Goal: Task Accomplishment & Management: Manage account settings

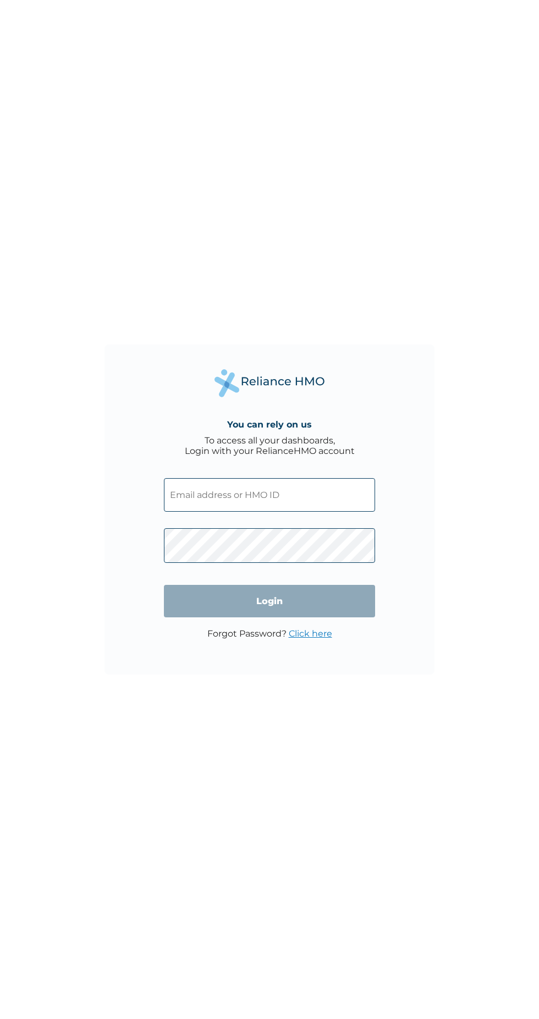
click at [287, 495] on input "text" at bounding box center [269, 495] width 211 height 34
click at [325, 493] on input "text" at bounding box center [269, 495] width 211 height 34
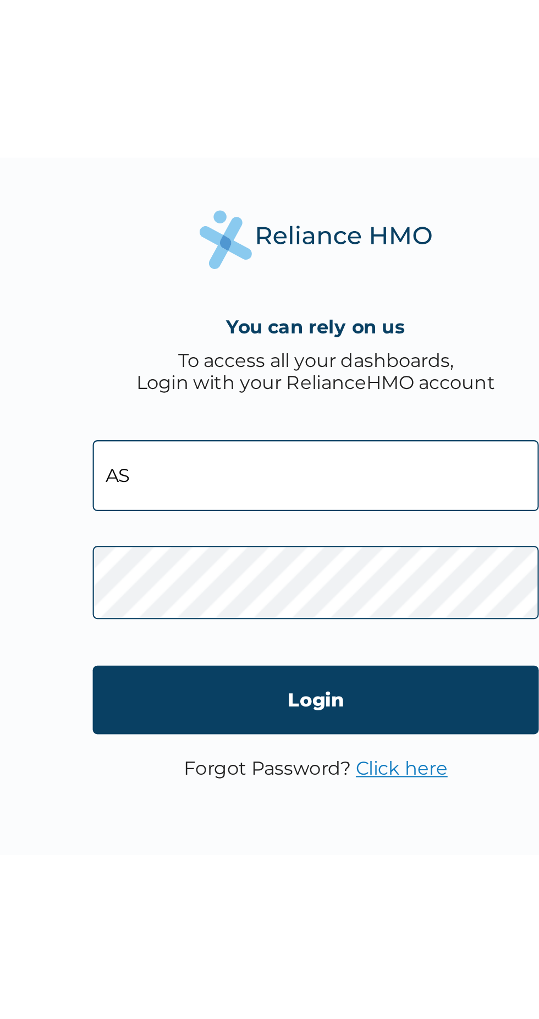
type input "A"
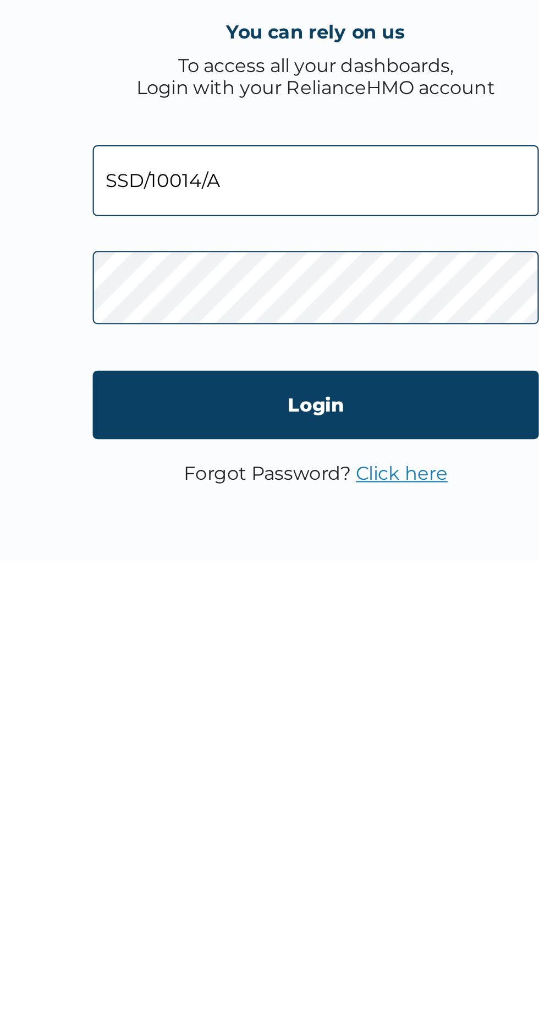
type input "SSD/10014/A"
click at [318, 635] on link "Click here" at bounding box center [310, 633] width 43 height 10
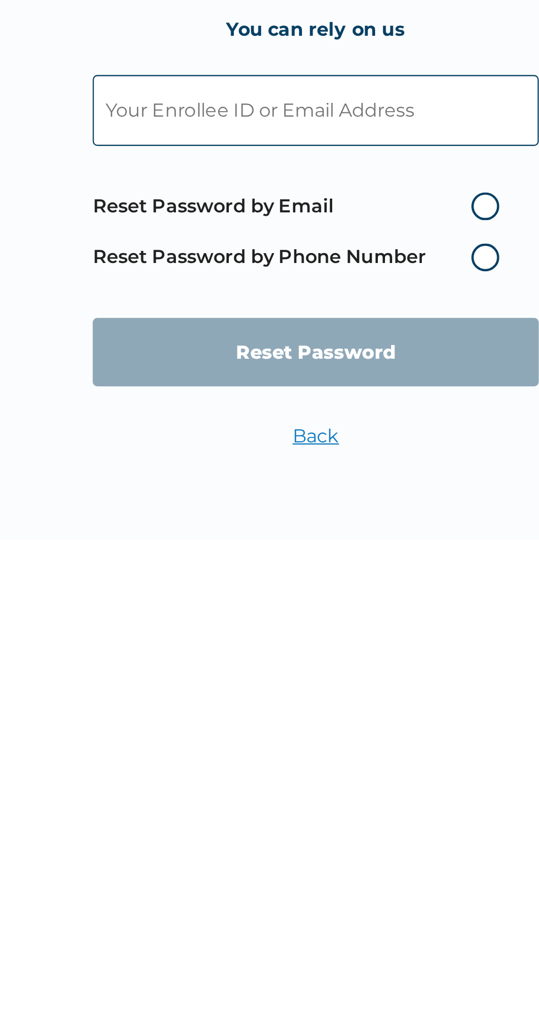
click at [355, 539] on label "Reset Password by Phone Number" at bounding box center [263, 540] width 198 height 13
click at [346, 535] on span "Reset Password by Email Reset Password by Phone Number" at bounding box center [263, 529] width 198 height 48
click at [342, 551] on span "Reset Password by Email Reset Password by Phone Number" at bounding box center [263, 529] width 198 height 48
click at [336, 472] on input "text" at bounding box center [269, 472] width 211 height 34
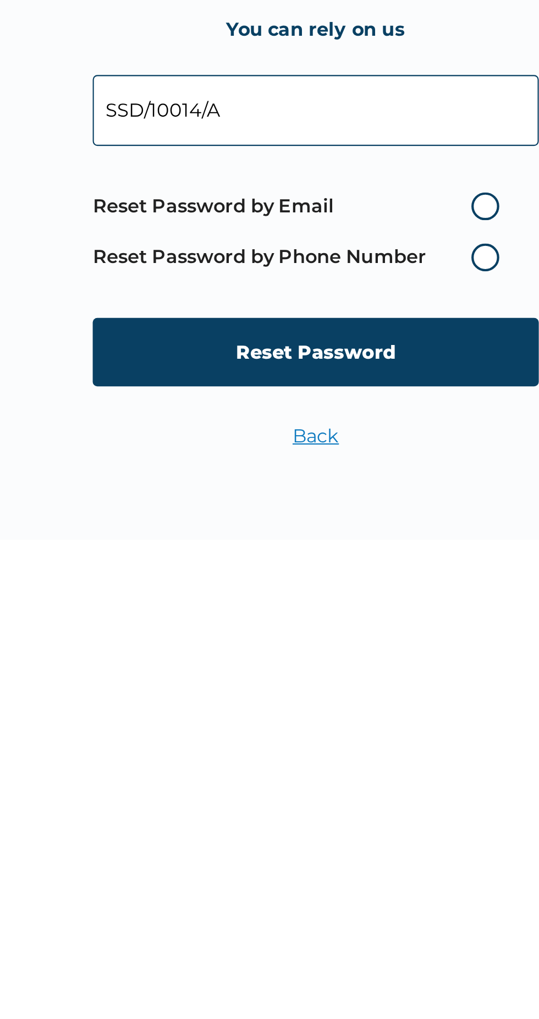
type input "SSD/10014/A"
click at [350, 543] on label "Reset Password by Phone Number" at bounding box center [263, 540] width 198 height 13
click at [351, 546] on label "Reset Password by Phone Number" at bounding box center [263, 540] width 198 height 13
click at [289, 542] on label "Reset Password by Phone Number" at bounding box center [263, 540] width 198 height 13
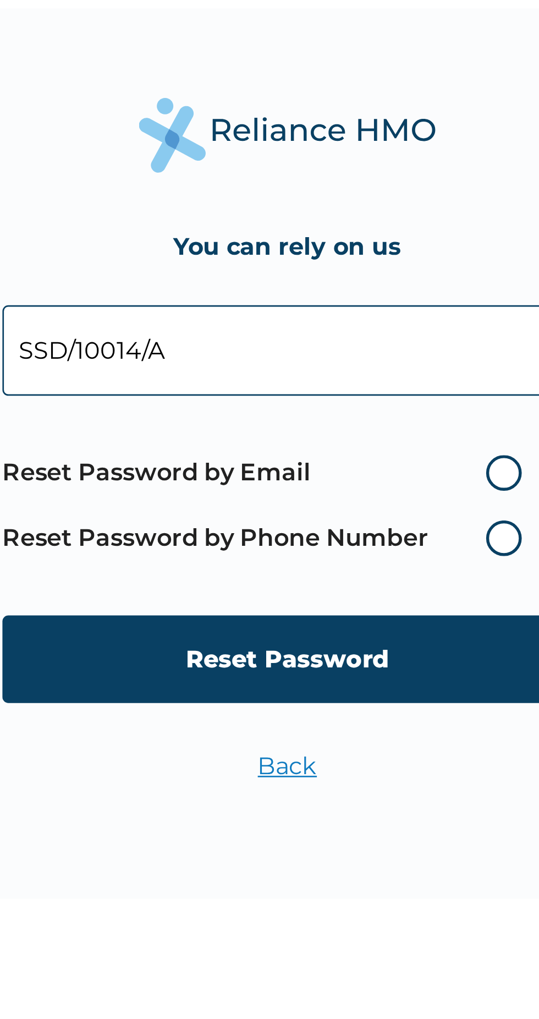
click at [342, 445] on form "SSD/10014/A Reset Password by Email Reset Password by Phone Number Reset Passwo…" at bounding box center [269, 528] width 211 height 169
click at [349, 545] on label "Reset Password by Phone Number" at bounding box center [263, 540] width 198 height 13
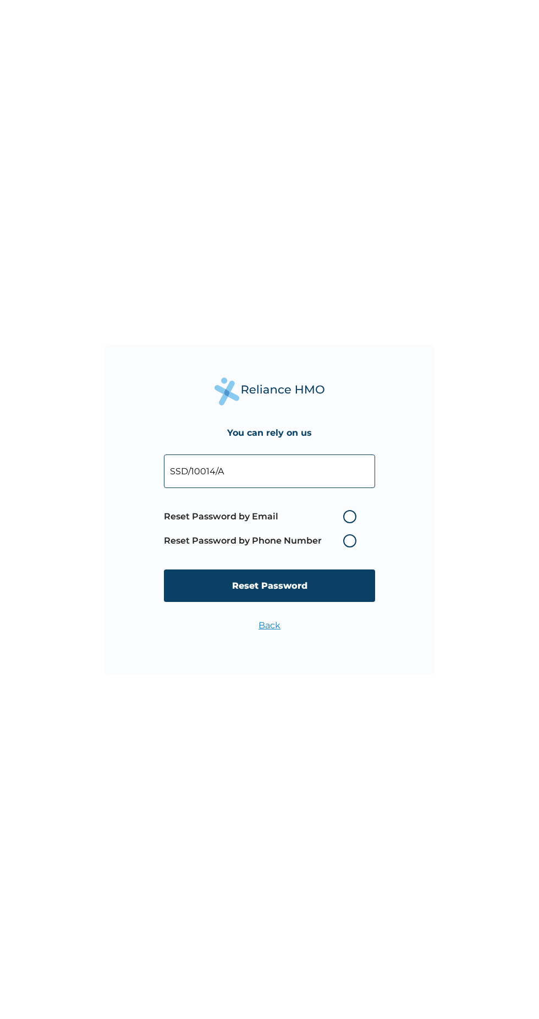
click at [501, 559] on div "You can rely on us SSD/10014/A Reset Password by Email Reset Password by Phone …" at bounding box center [269, 509] width 539 height 1019
click at [361, 551] on span "Reset Password by Email Reset Password by Phone Number" at bounding box center [263, 529] width 198 height 48
click at [294, 550] on span "Reset Password by Email Reset Password by Phone Number" at bounding box center [263, 529] width 198 height 48
click at [266, 523] on label "Reset Password by Email" at bounding box center [263, 516] width 198 height 13
click at [328, 523] on input "Reset Password by Email" at bounding box center [337, 517] width 18 height 18
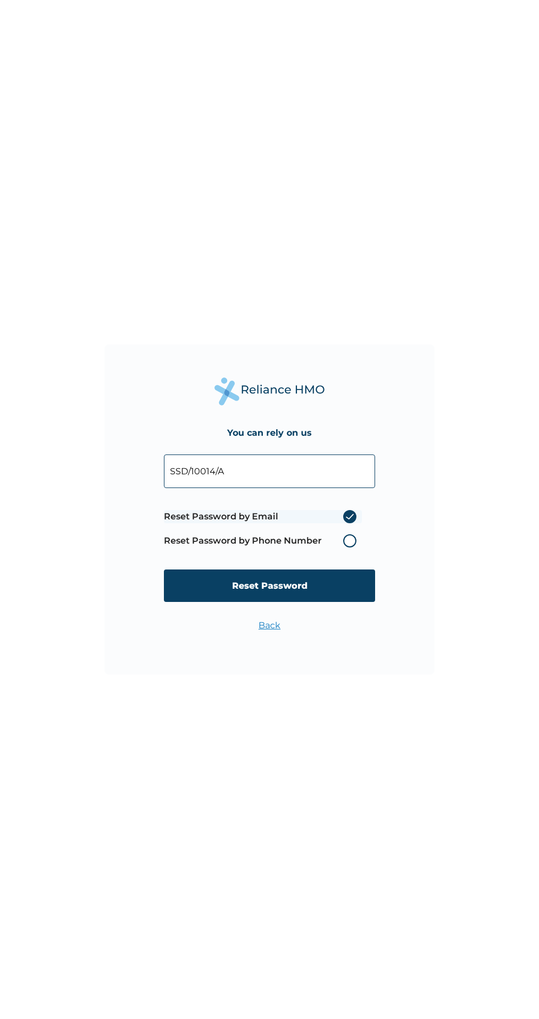
radio input "true"
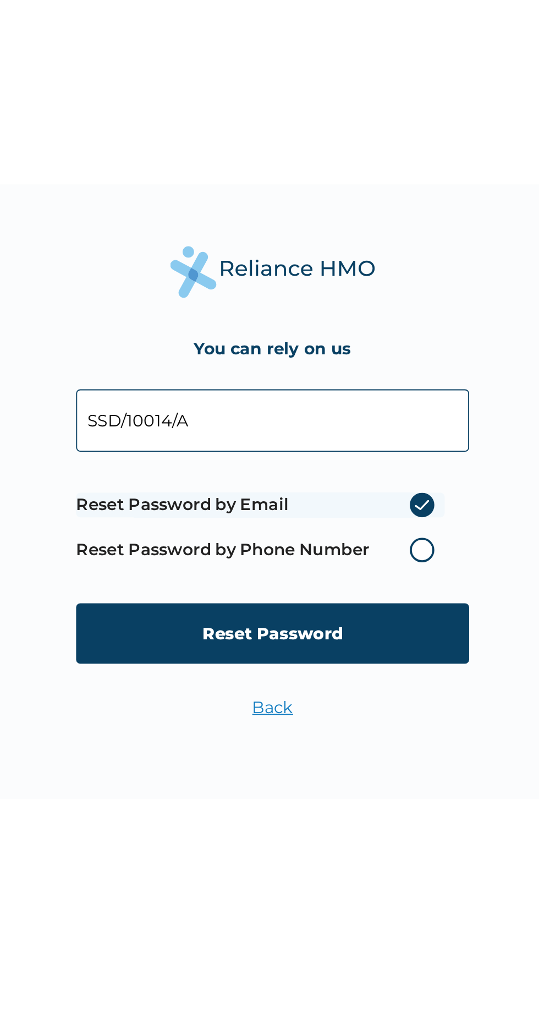
click at [353, 548] on label "Reset Password by Phone Number" at bounding box center [263, 540] width 198 height 13
click at [354, 542] on label "Reset Password by Phone Number" at bounding box center [263, 540] width 198 height 13
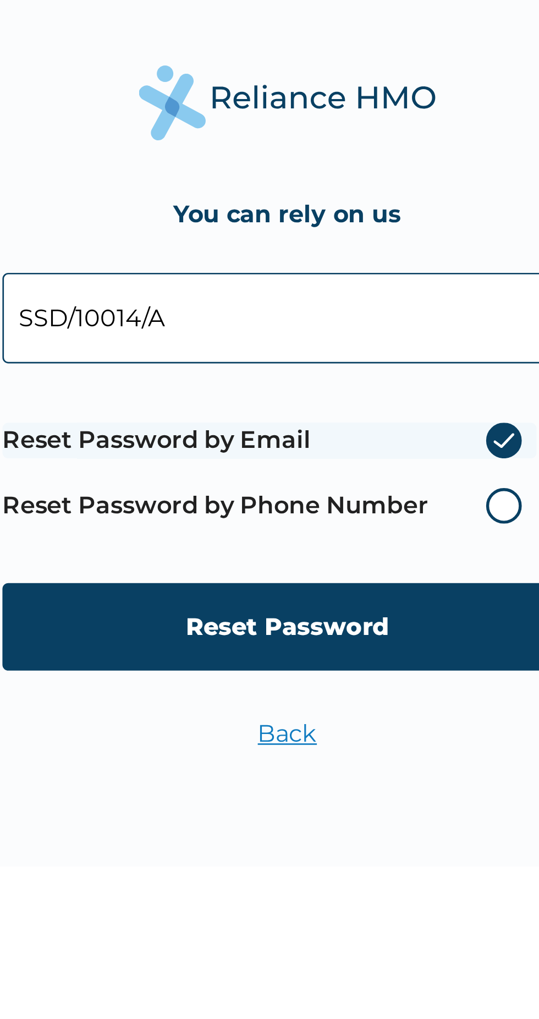
click at [318, 562] on form "SSD/10014/A Reset Password by Email Reset Password by Phone Number Reset Passwo…" at bounding box center [269, 528] width 211 height 169
click at [349, 542] on label "Reset Password by Phone Number" at bounding box center [263, 540] width 198 height 13
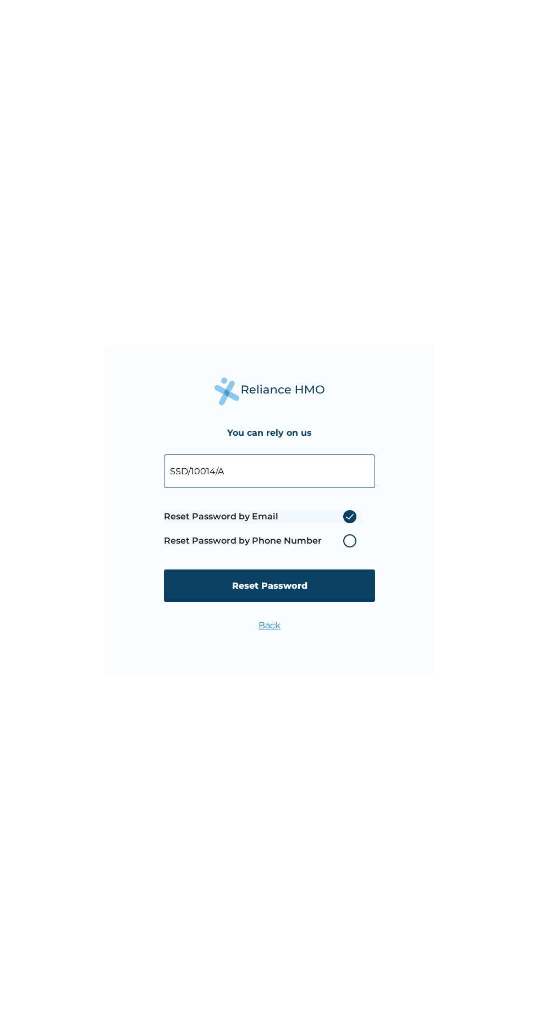
click at [508, 496] on div "You can rely on us SSD/10014/A Reset Password by Email Reset Password by Phone …" at bounding box center [269, 509] width 539 height 1019
click at [363, 504] on form "SSD/10014/A Reset Password by Email Reset Password by Phone Number Reset Passwo…" at bounding box center [269, 528] width 211 height 169
click at [351, 517] on label "Reset Password by Email" at bounding box center [263, 516] width 198 height 13
click at [346, 517] on input "Reset Password by Email" at bounding box center [337, 517] width 18 height 18
click at [333, 539] on label "Reset Password by Phone Number" at bounding box center [263, 540] width 198 height 13
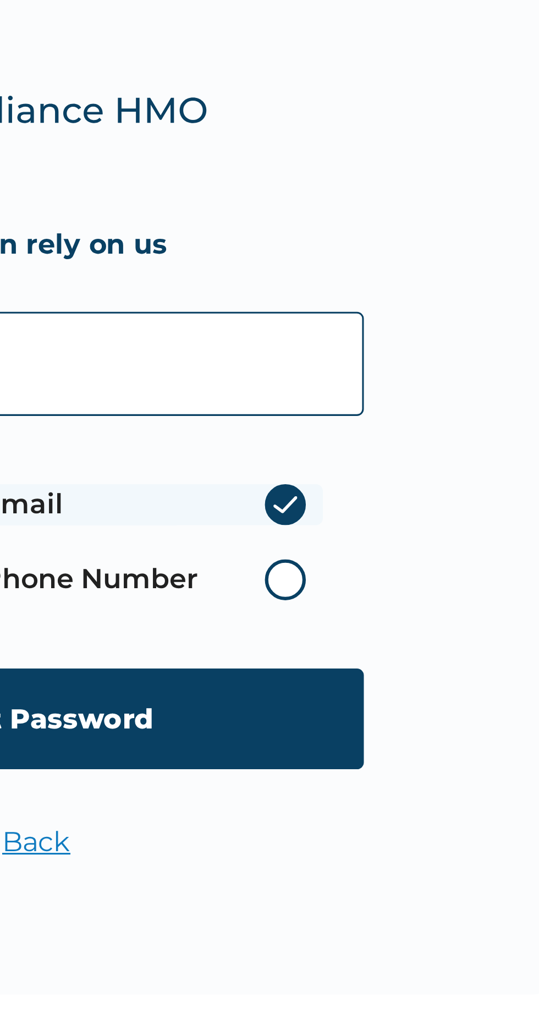
click at [353, 546] on label "Reset Password by Phone Number" at bounding box center [263, 540] width 198 height 13
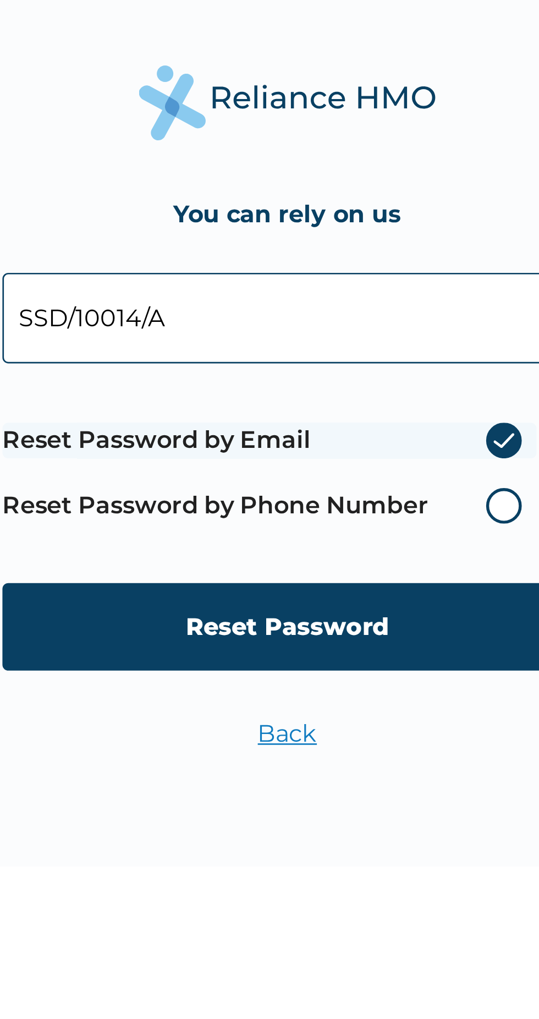
click at [271, 572] on input "Reset Password" at bounding box center [269, 586] width 211 height 32
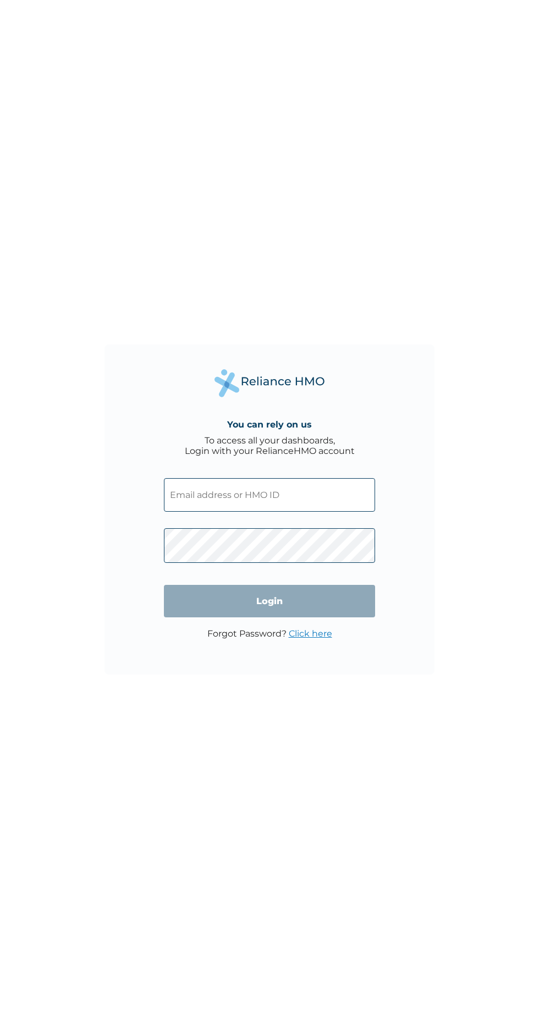
click at [358, 500] on input "text" at bounding box center [269, 495] width 211 height 34
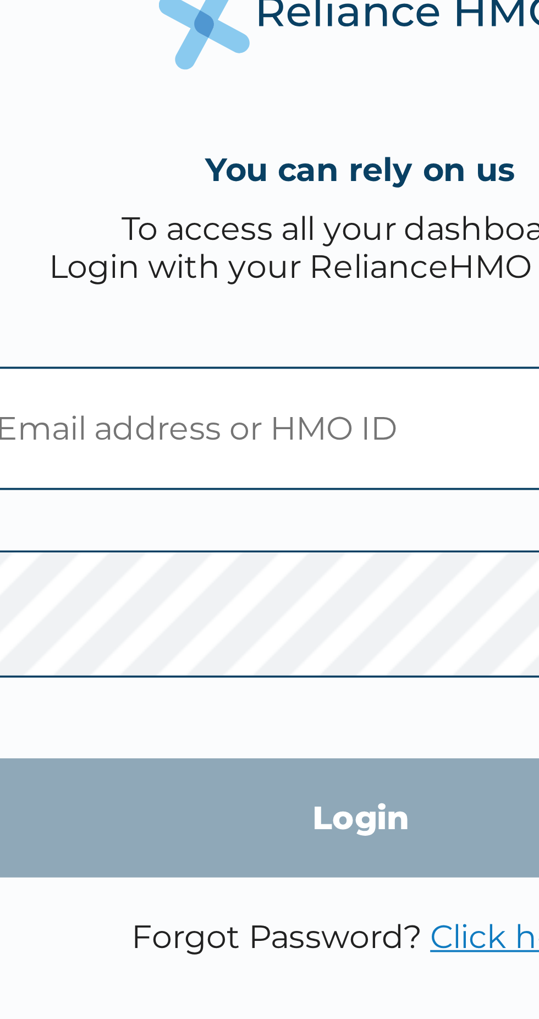
click at [230, 497] on input "text" at bounding box center [269, 495] width 211 height 34
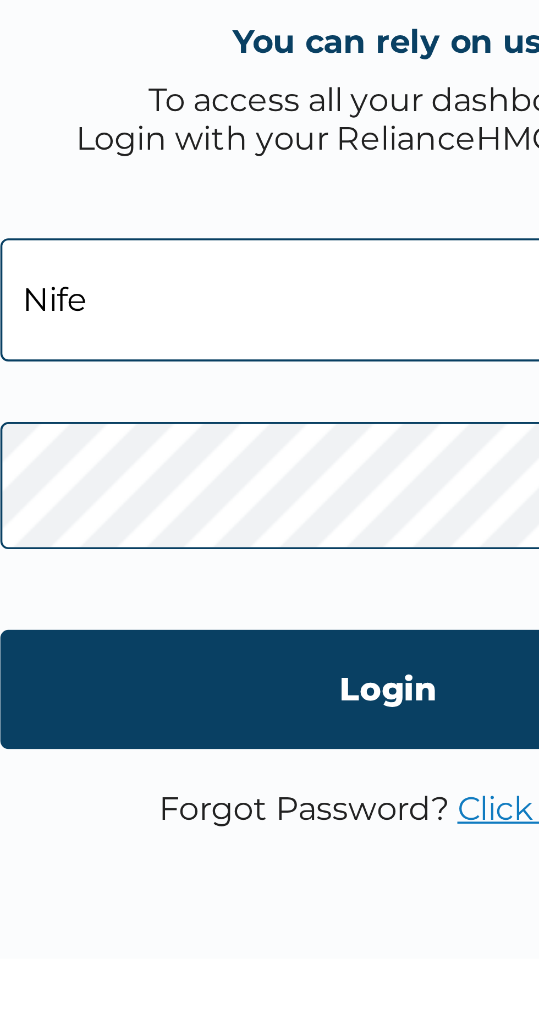
type input "[EMAIL_ADDRESS][DOMAIN_NAME]"
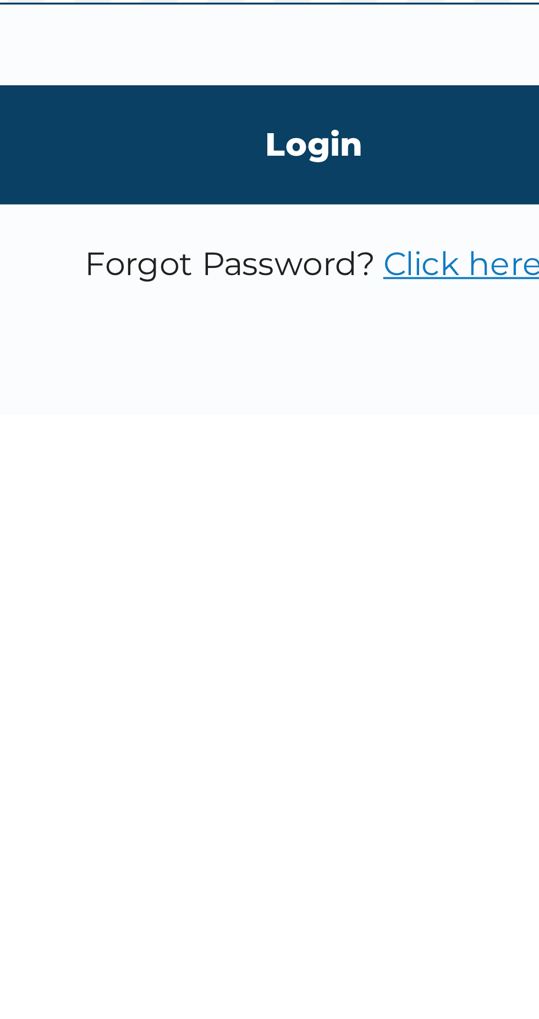
click at [310, 636] on link "Click here" at bounding box center [310, 633] width 43 height 10
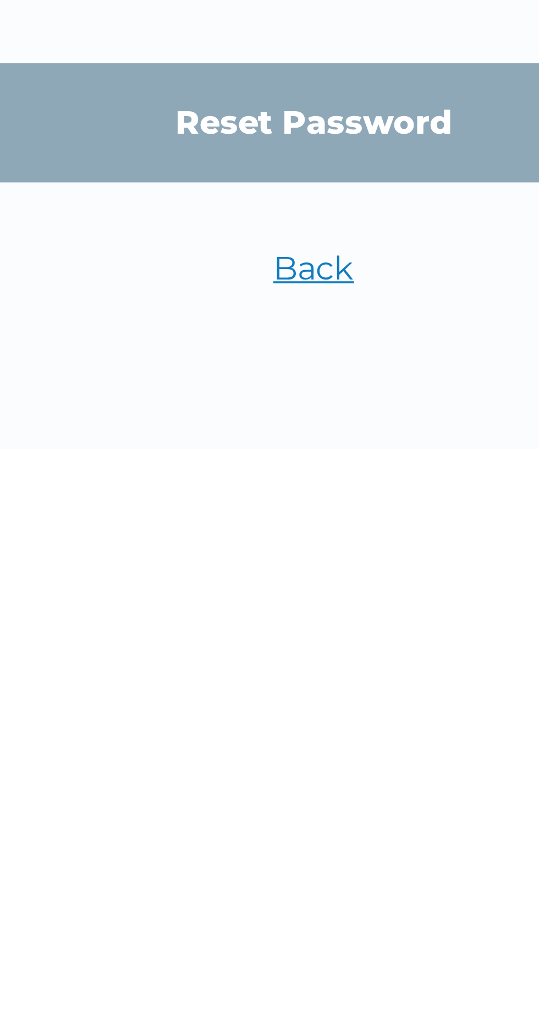
click at [271, 624] on link "Back" at bounding box center [270, 625] width 22 height 10
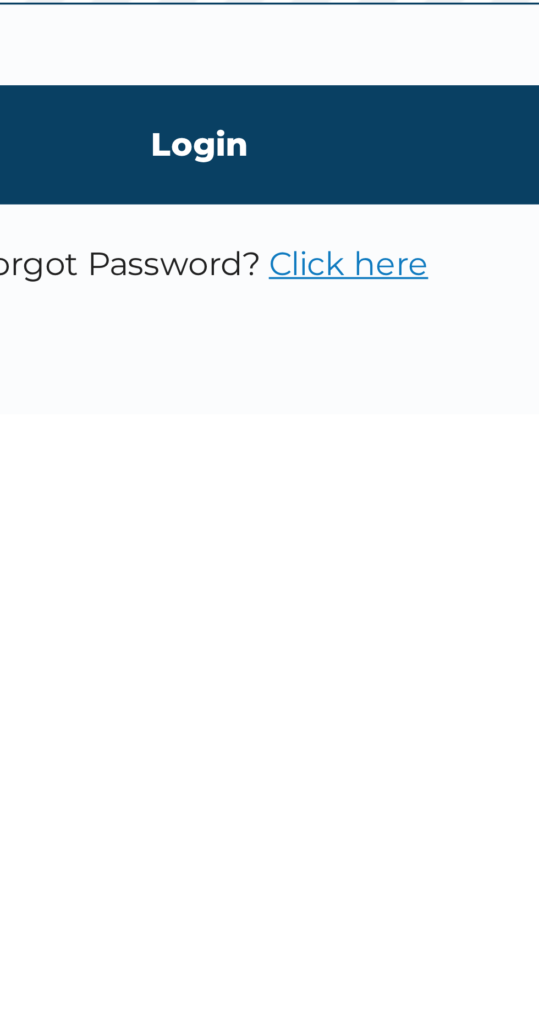
click at [313, 637] on link "Click here" at bounding box center [310, 633] width 43 height 10
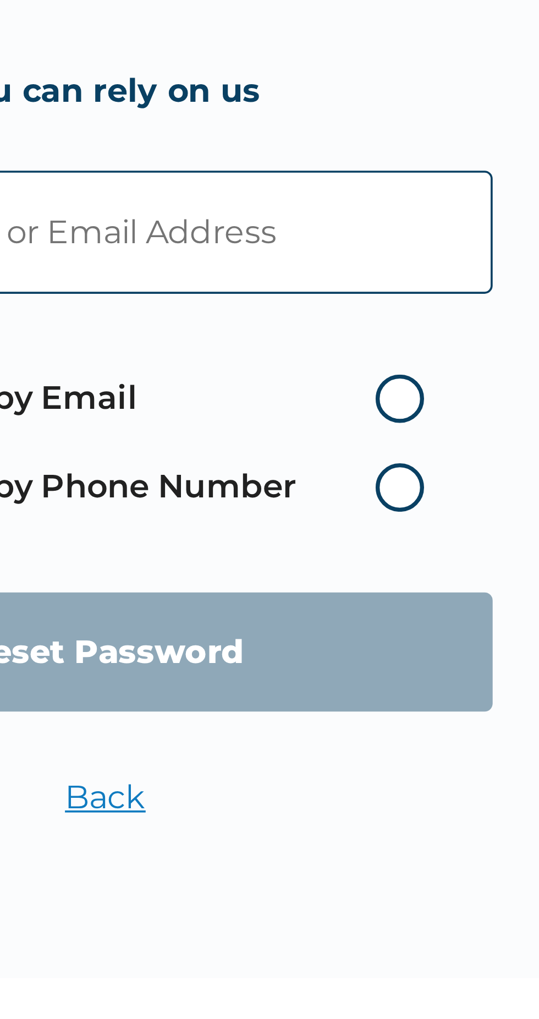
click at [351, 517] on label "Reset Password by Email" at bounding box center [263, 516] width 198 height 13
click at [346, 517] on input "Reset Password by Email" at bounding box center [337, 517] width 18 height 18
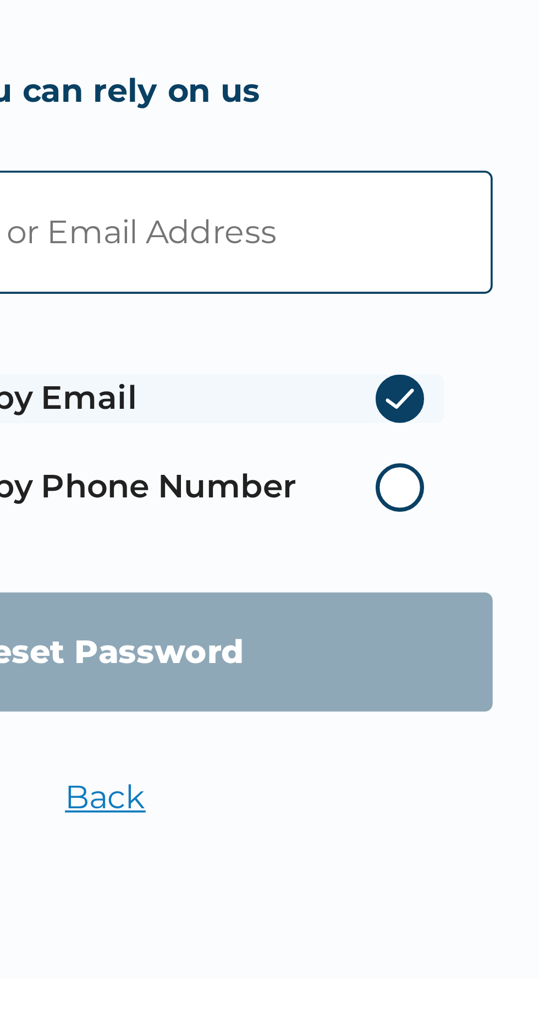
radio input "true"
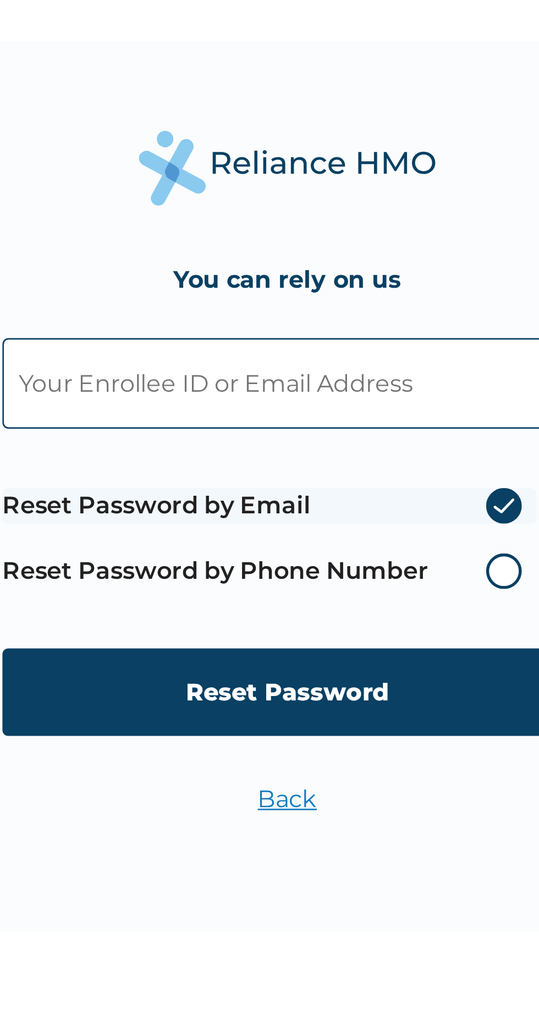
click at [289, 584] on input "Reset Password" at bounding box center [269, 586] width 211 height 32
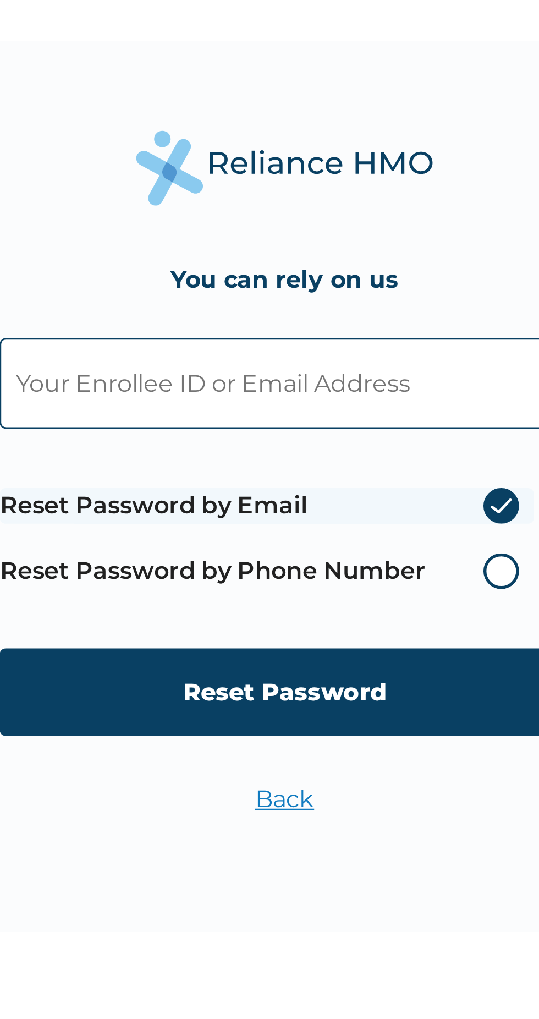
click at [308, 472] on input "text" at bounding box center [269, 472] width 211 height 34
type input "Nifemi"
type input "[EMAIL_ADDRESS][DOMAIN_NAME]"
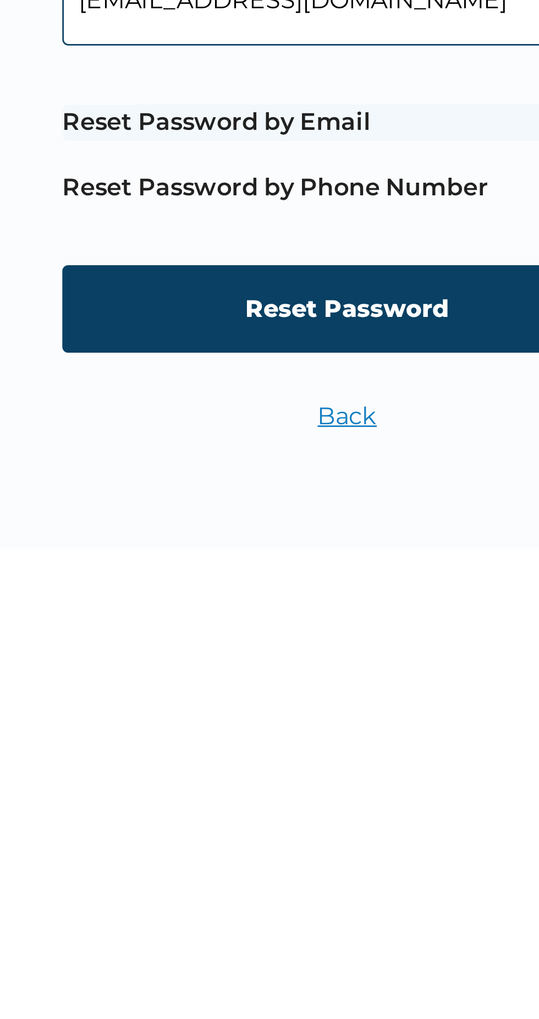
click at [289, 590] on input "Reset Password" at bounding box center [269, 586] width 211 height 32
